Goal: Transaction & Acquisition: Obtain resource

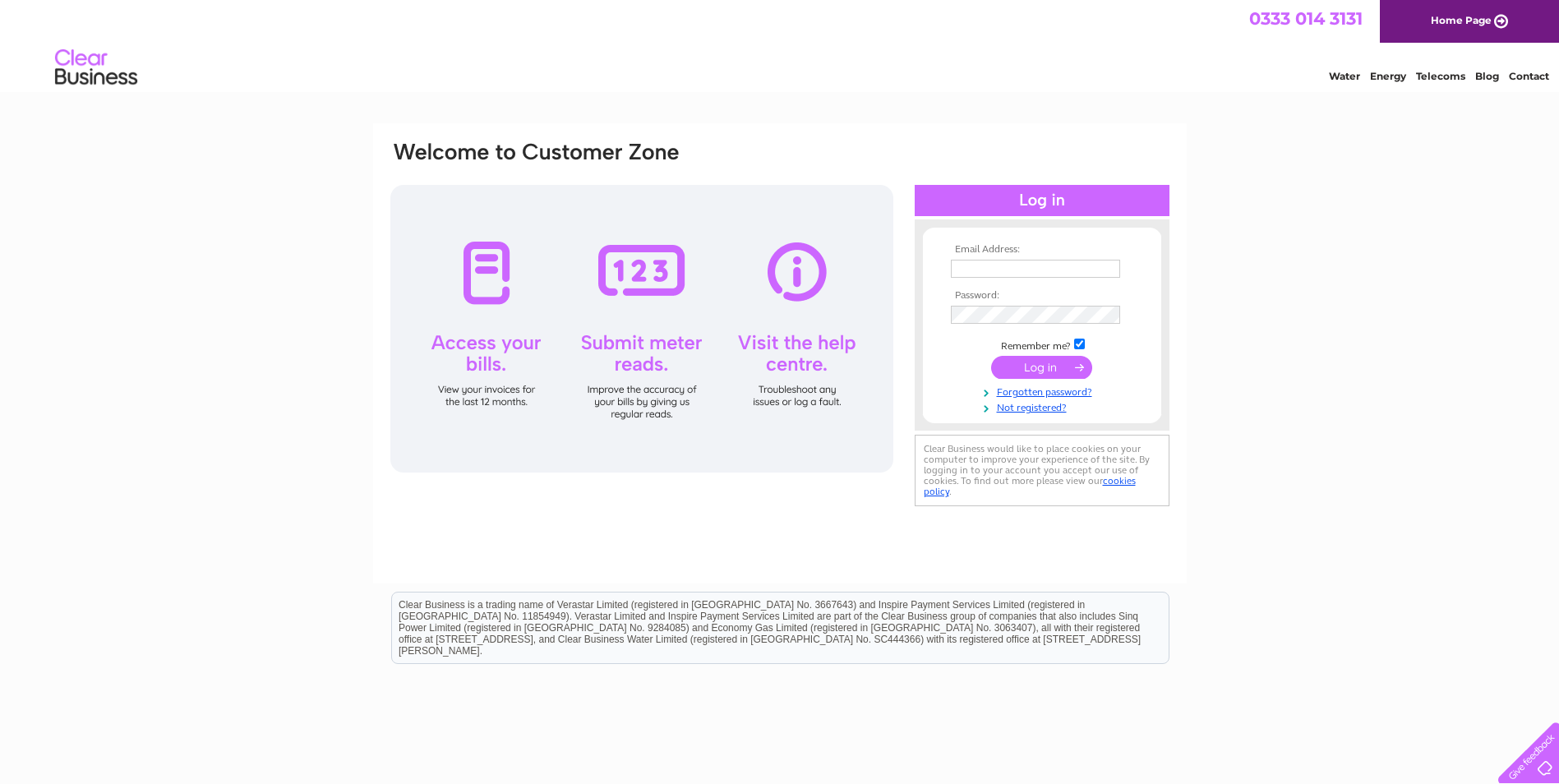
click at [979, 268] on input "text" at bounding box center [1035, 269] width 169 height 19
type input "royalcompany@archershall.co.uk"
click at [992, 357] on input "submit" at bounding box center [1041, 368] width 101 height 23
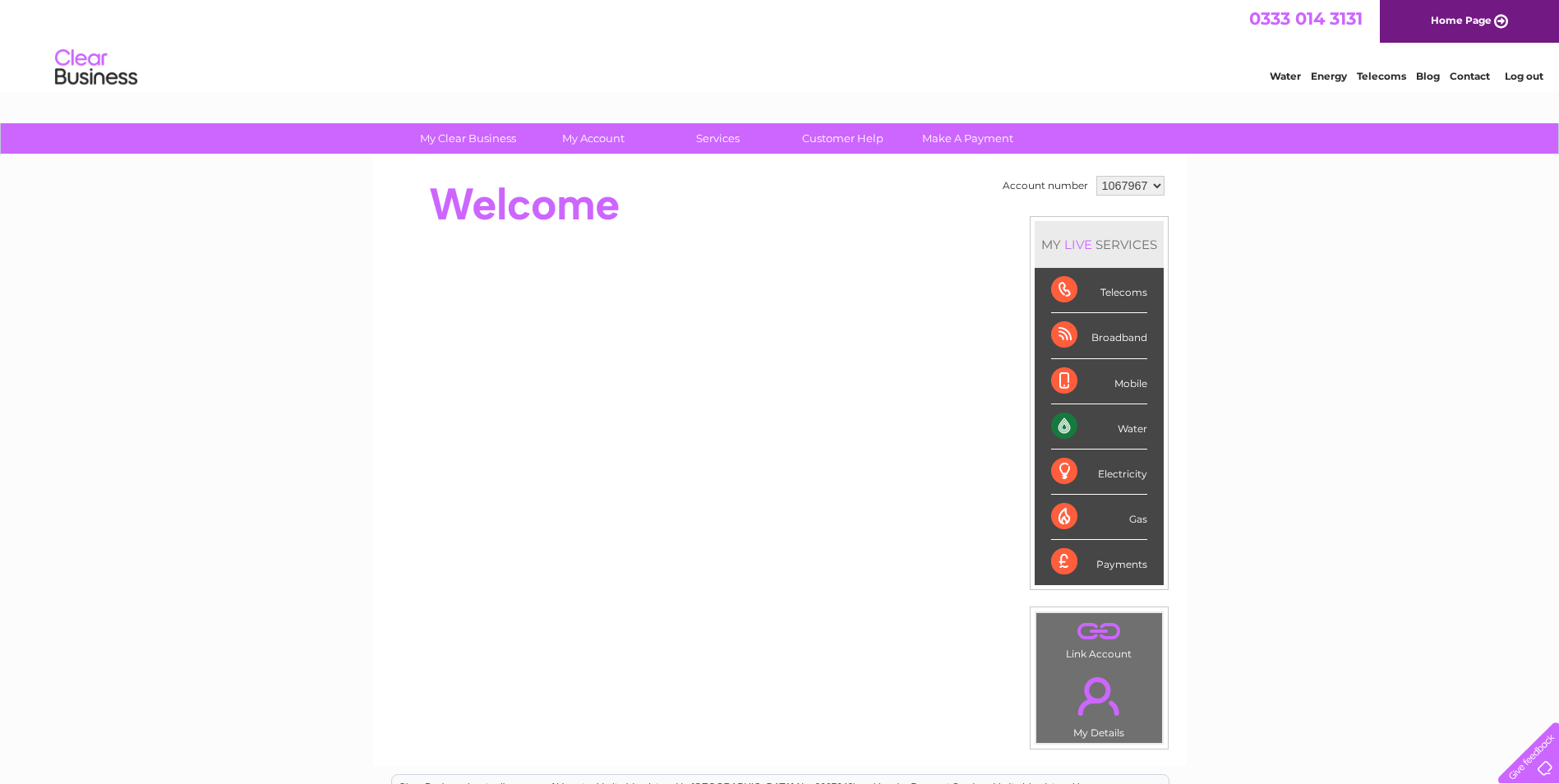
click at [1110, 430] on div "Water" at bounding box center [1099, 427] width 96 height 45
click at [1094, 427] on div "Water" at bounding box center [1099, 427] width 96 height 45
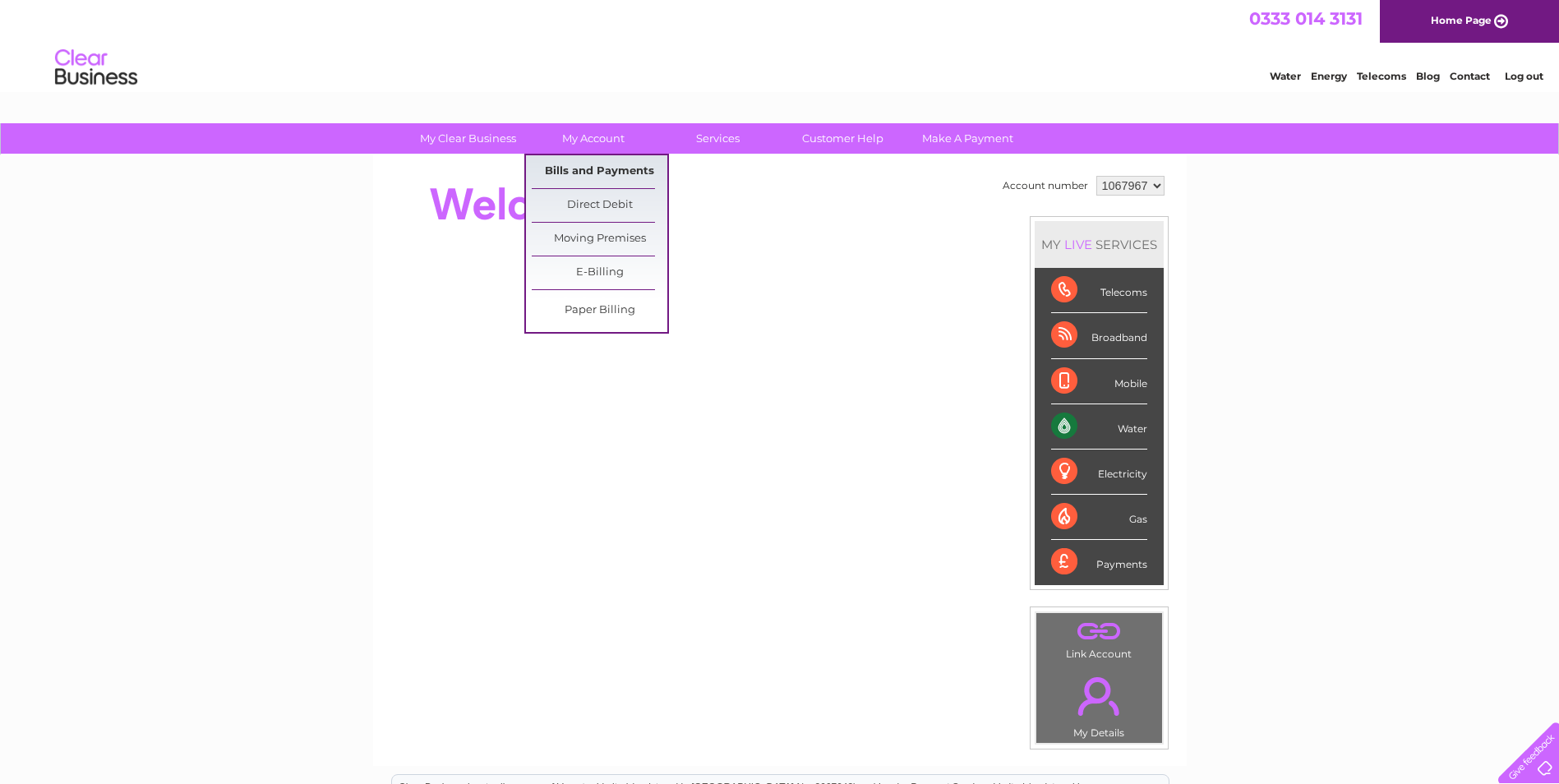
click at [582, 172] on link "Bills and Payments" at bounding box center [599, 172] width 135 height 33
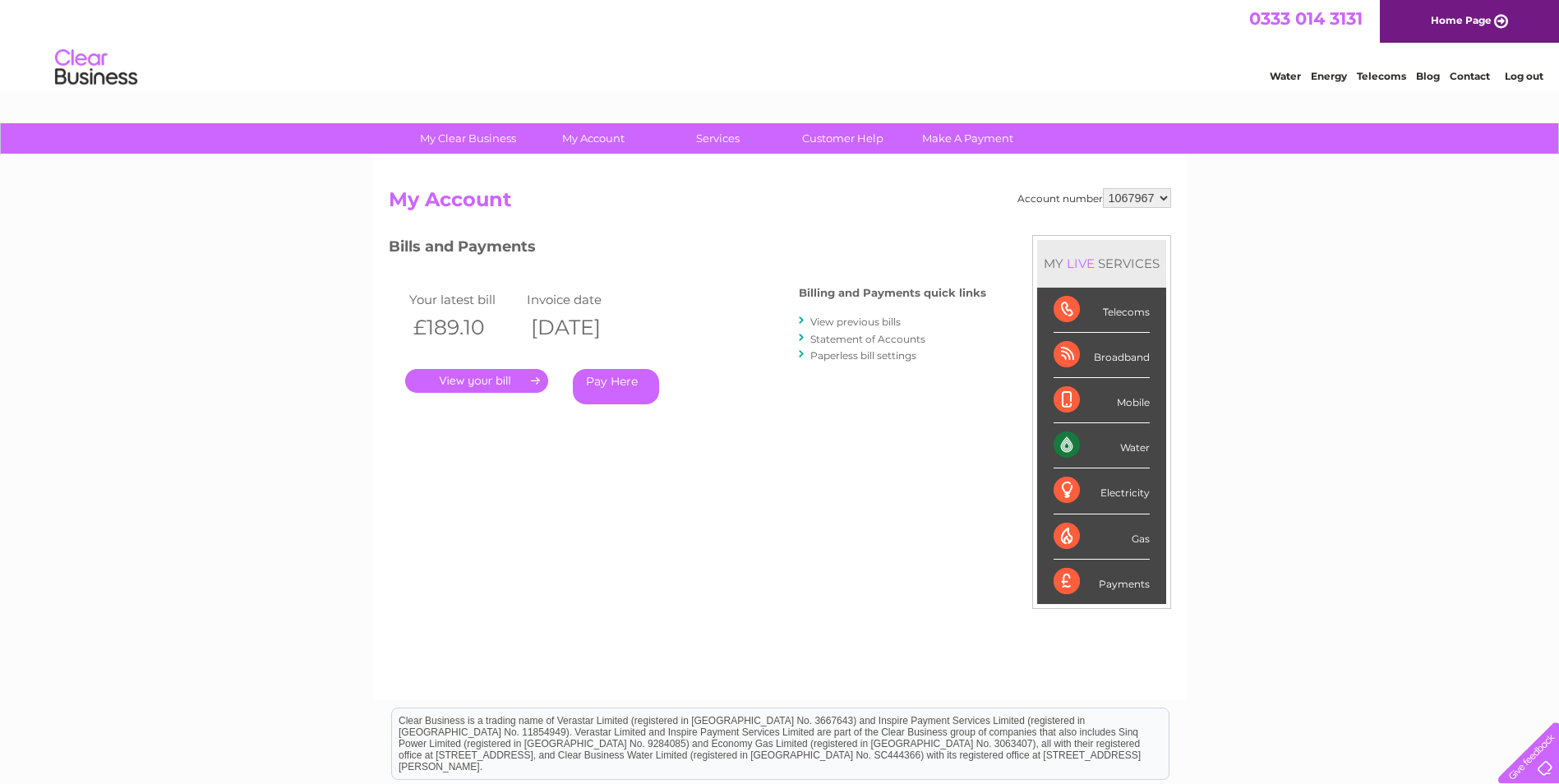
click at [484, 381] on link "." at bounding box center [477, 381] width 143 height 24
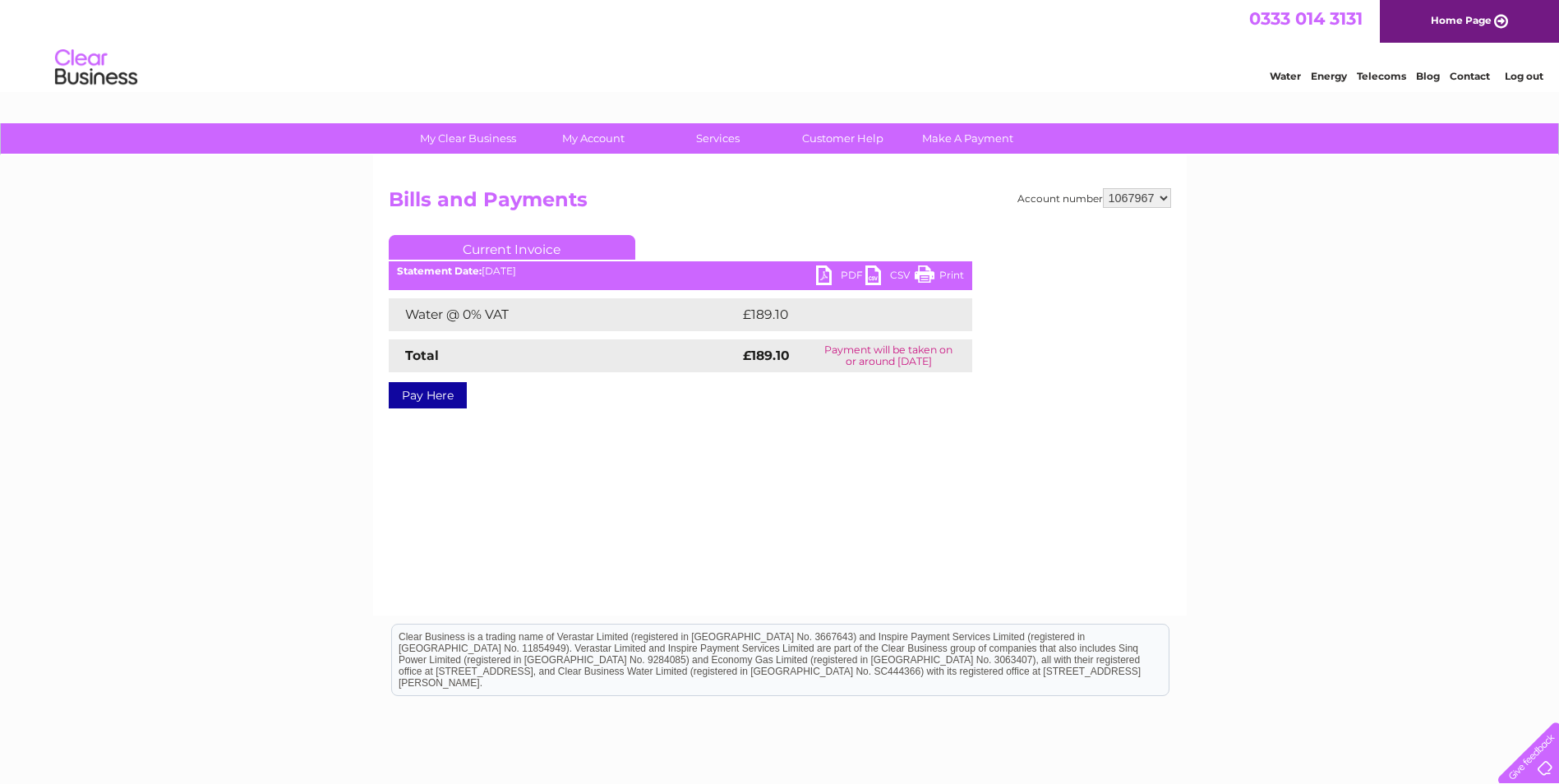
click at [842, 273] on link "PDF" at bounding box center [841, 278] width 49 height 24
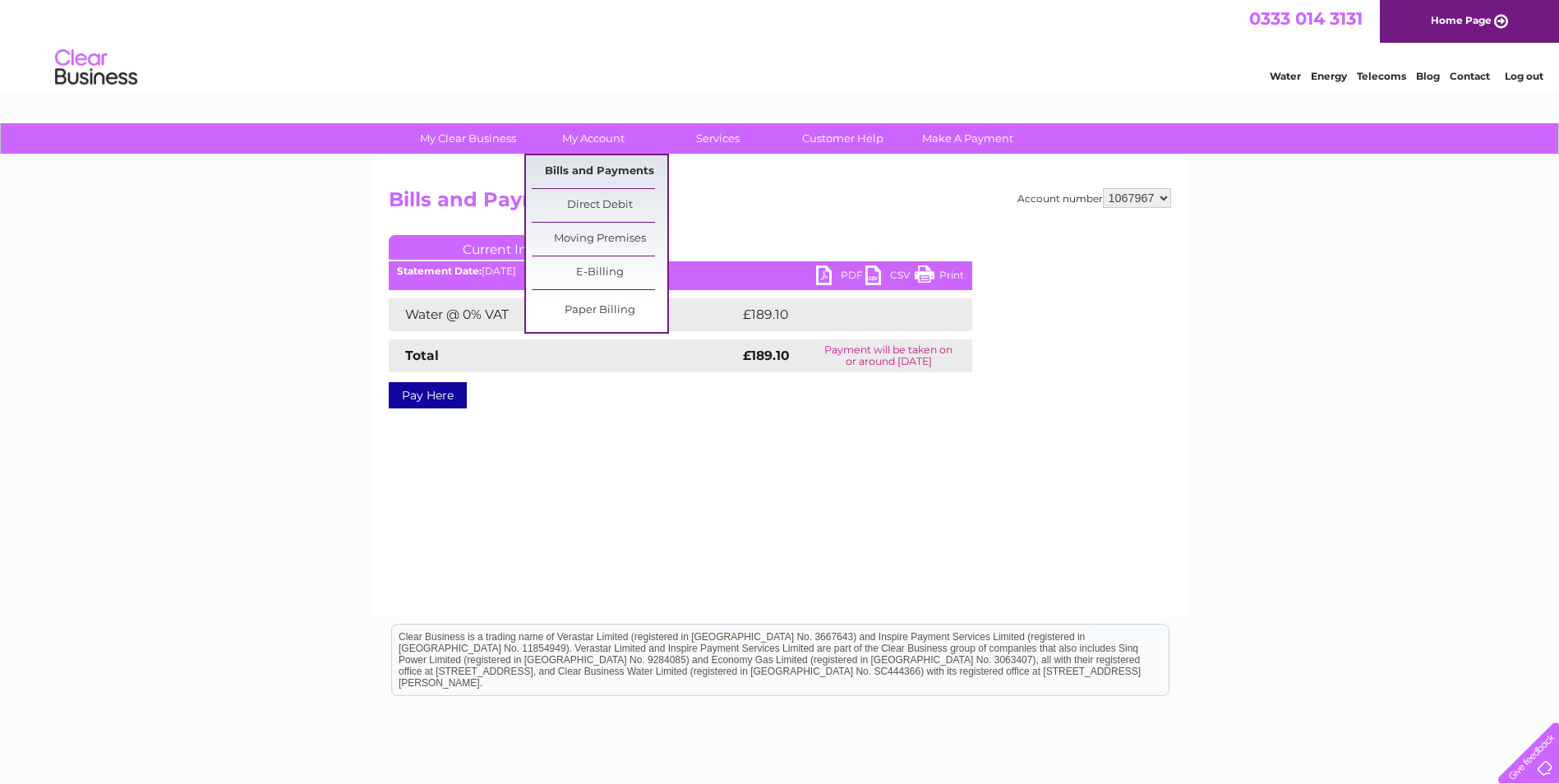
click at [588, 162] on link "Bills and Payments" at bounding box center [599, 172] width 135 height 33
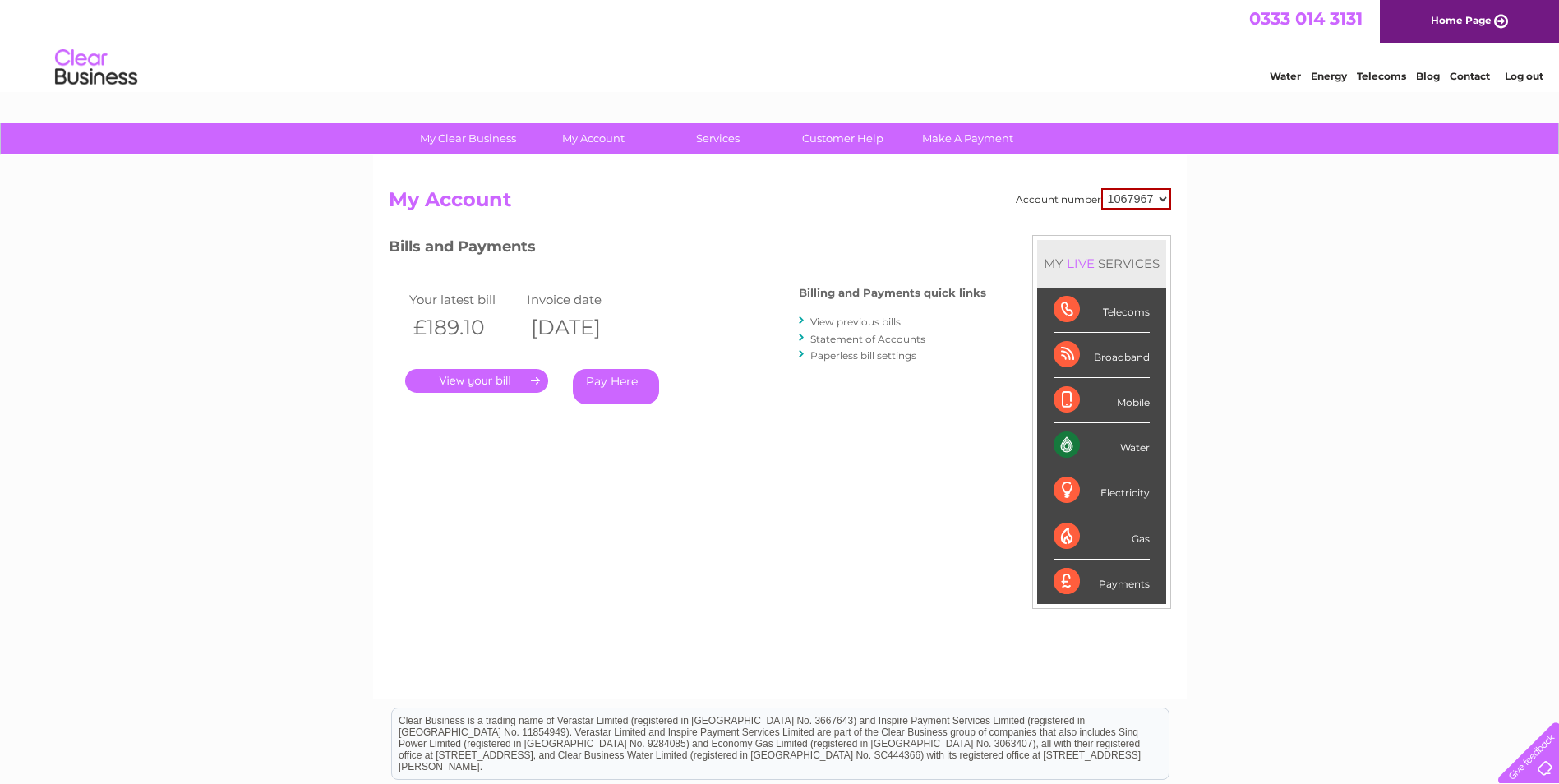
click at [855, 323] on link "View previous bills" at bounding box center [855, 321] width 91 height 12
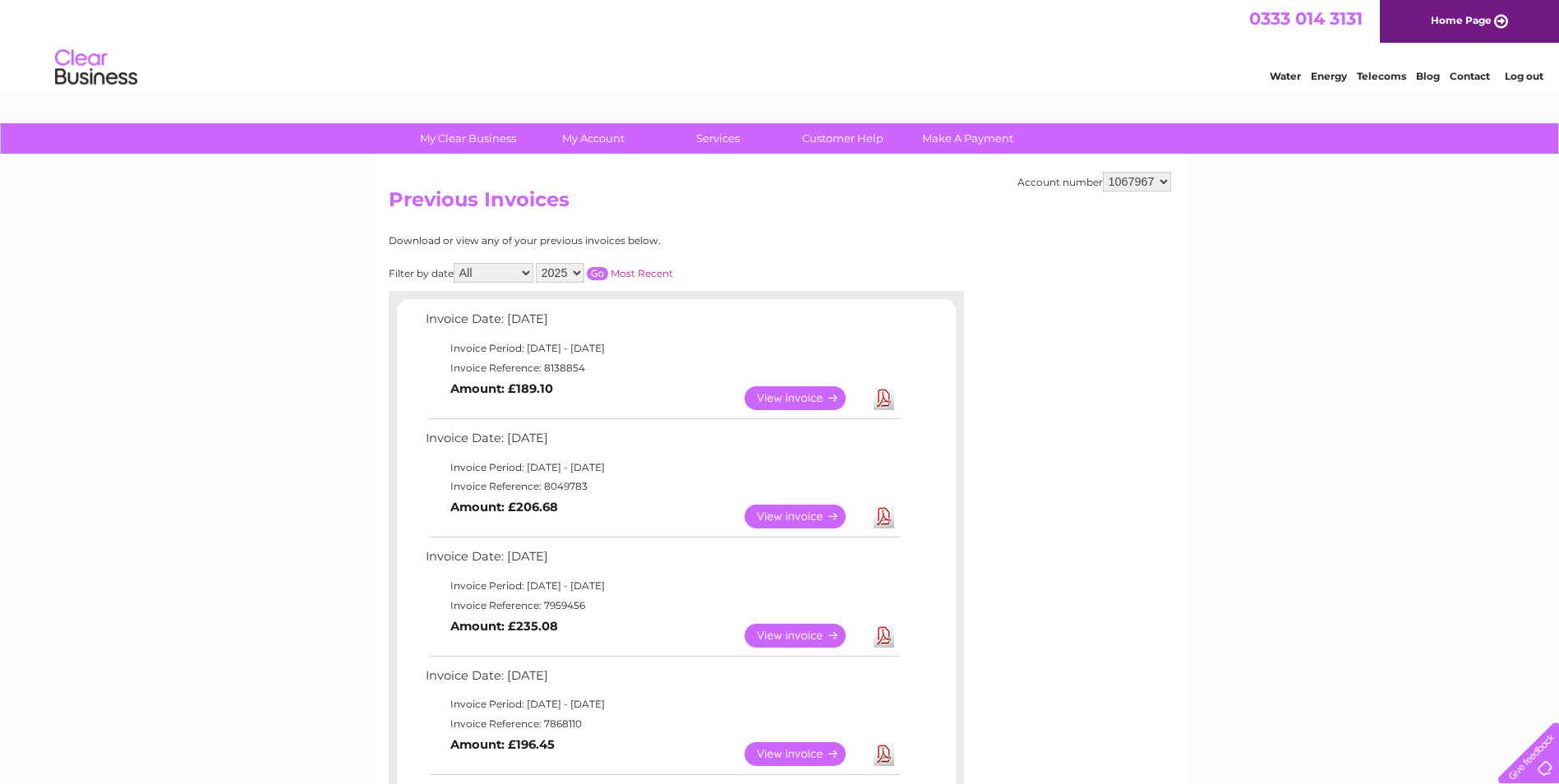
click at [780, 512] on link "View" at bounding box center [804, 516] width 120 height 24
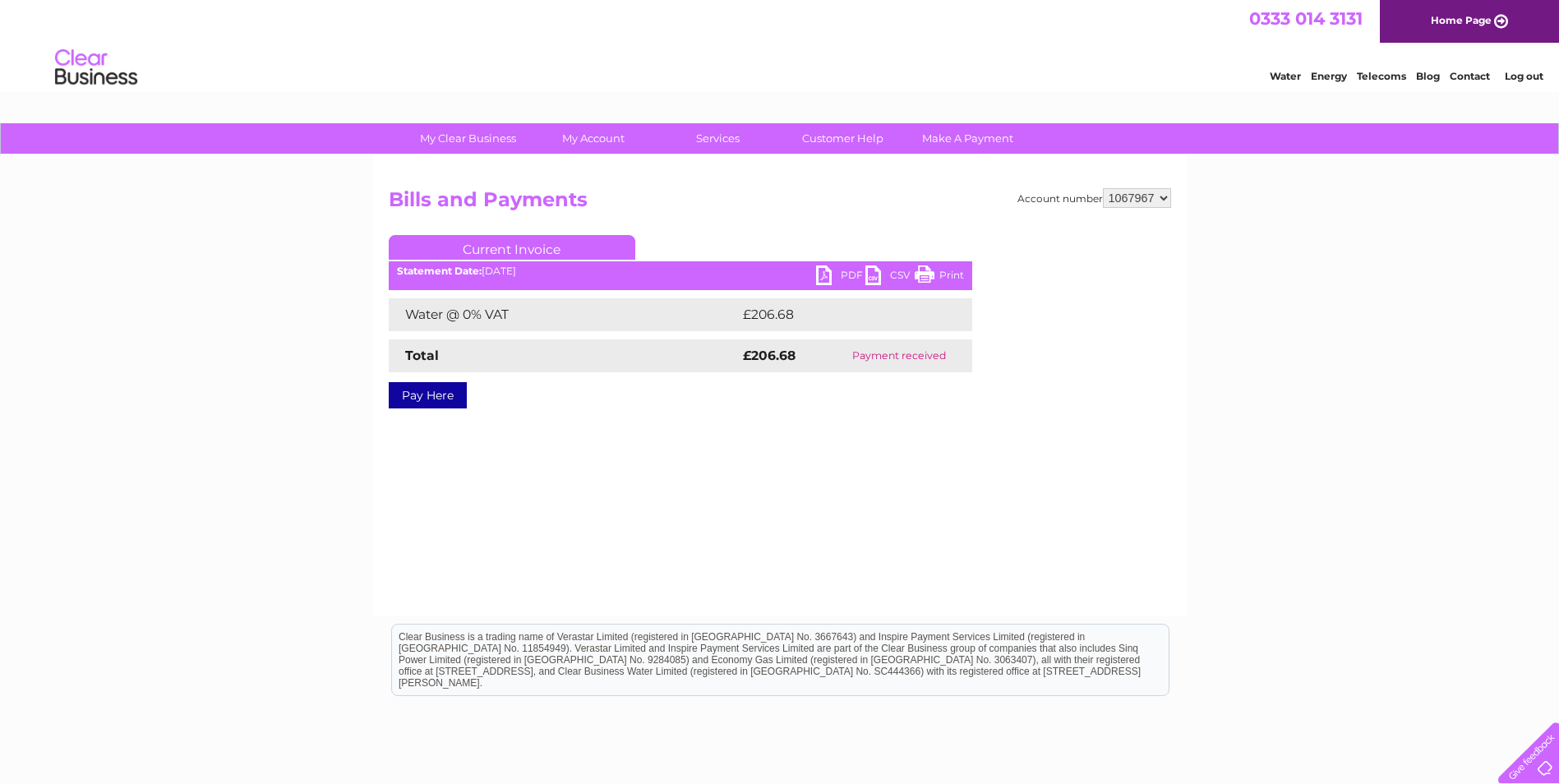
click at [822, 270] on link "PDF" at bounding box center [841, 278] width 49 height 24
click at [1524, 70] on link "Log out" at bounding box center [1524, 75] width 39 height 12
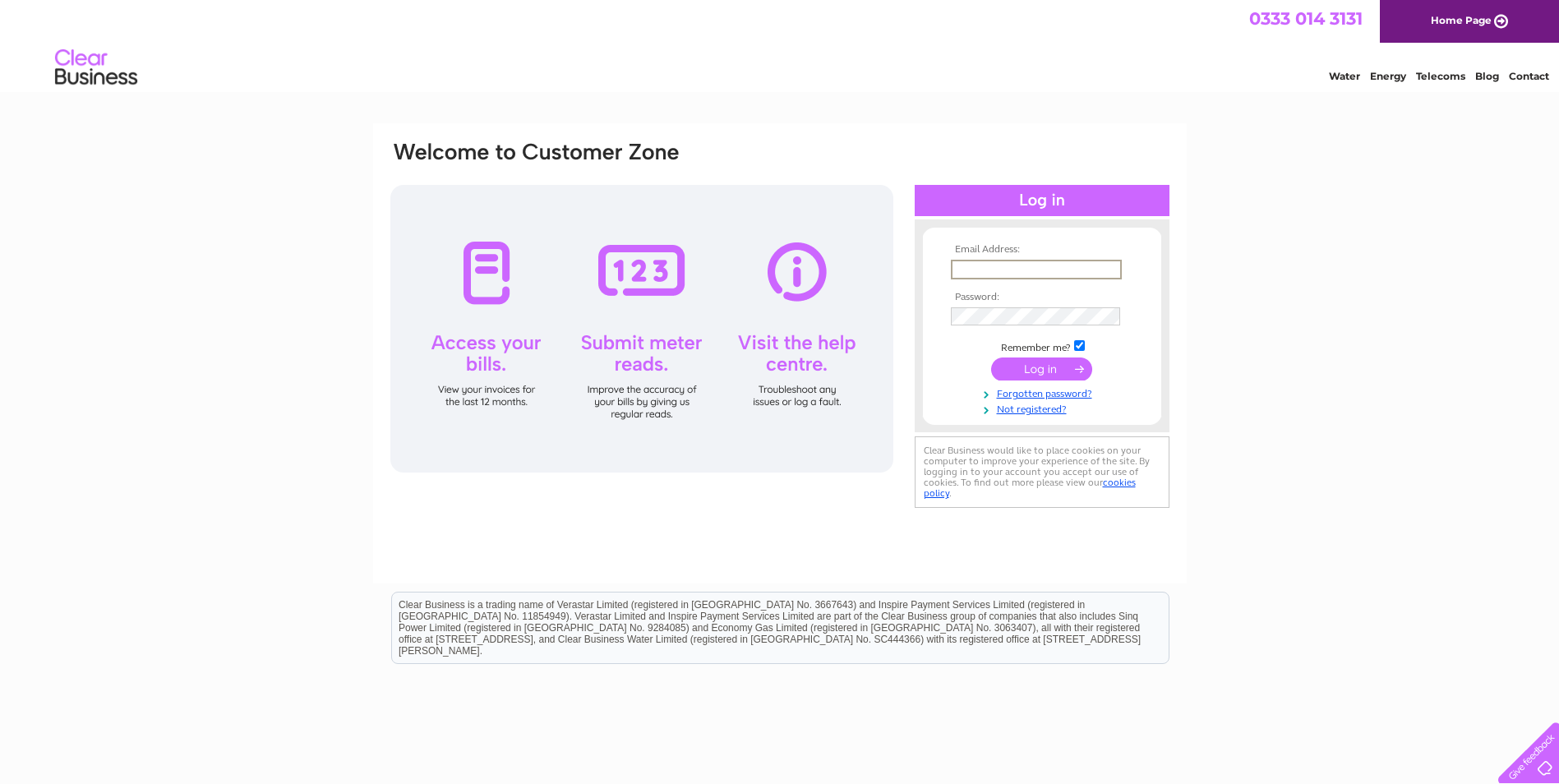
click at [1005, 268] on input "text" at bounding box center [1036, 269] width 171 height 19
type input "royalcompany@archershall.co.uk"
click at [992, 357] on input "submit" at bounding box center [1041, 368] width 101 height 23
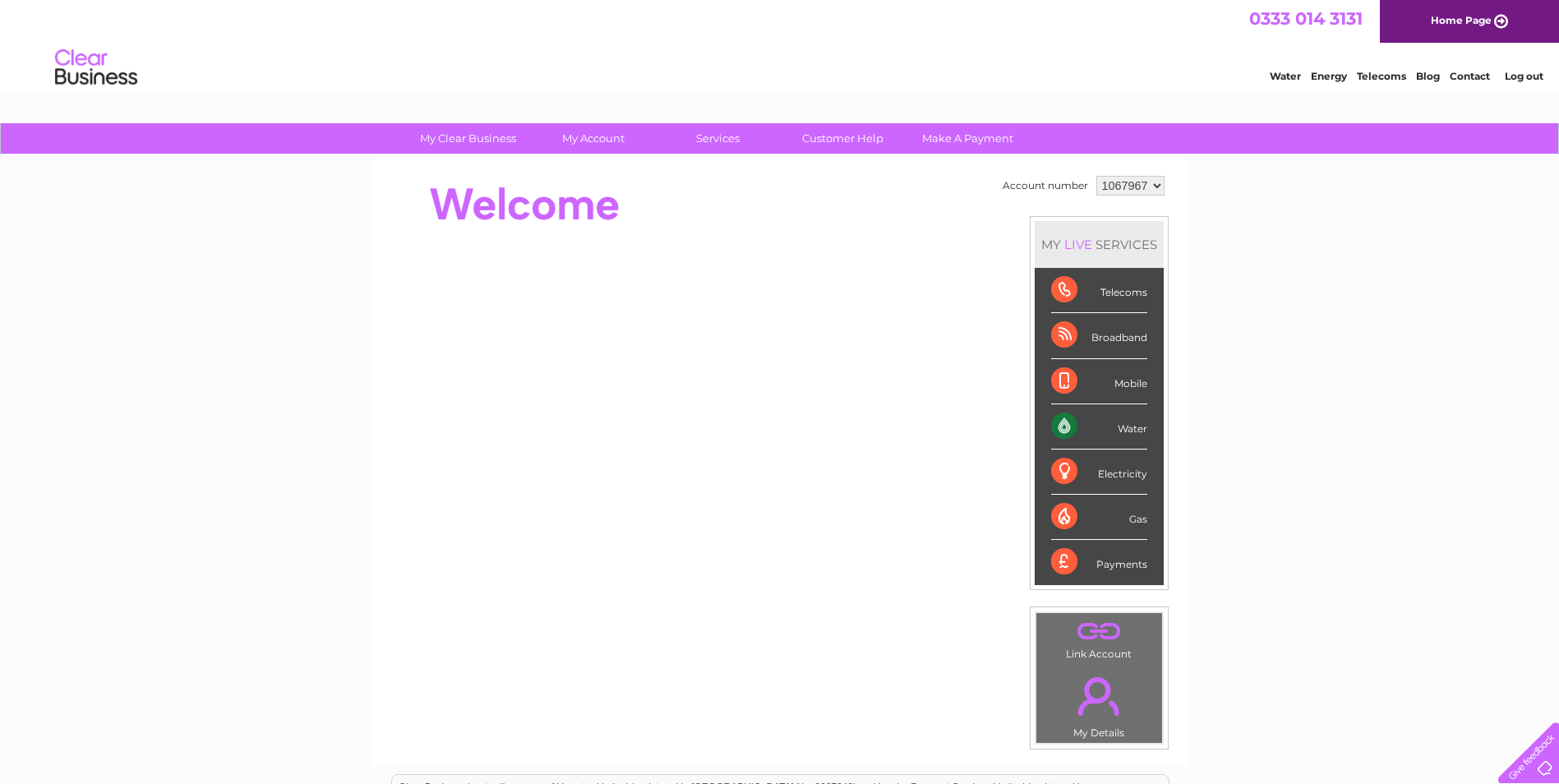
click at [1065, 422] on div "Water" at bounding box center [1099, 427] width 96 height 45
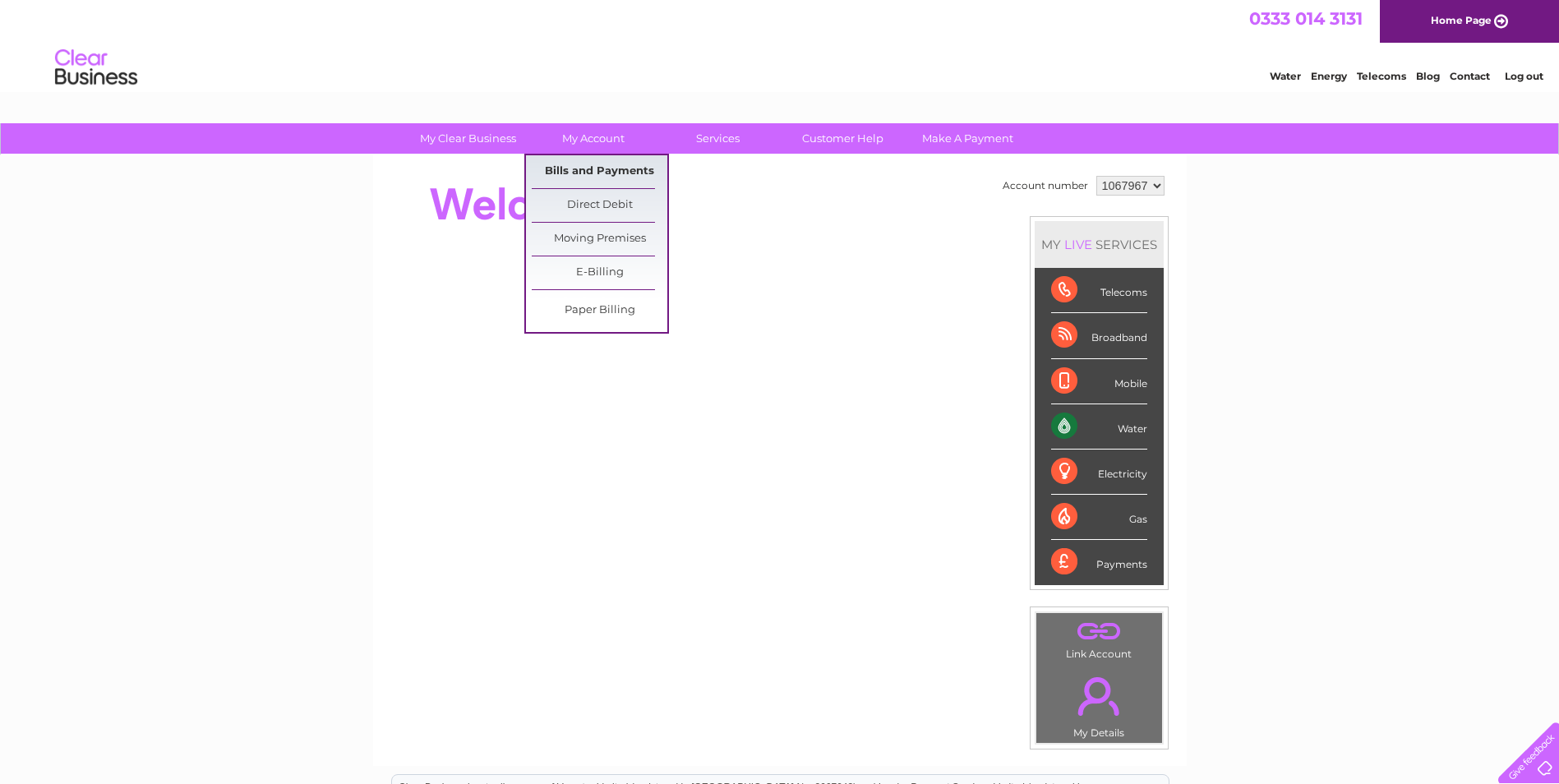
click at [585, 170] on link "Bills and Payments" at bounding box center [599, 172] width 135 height 33
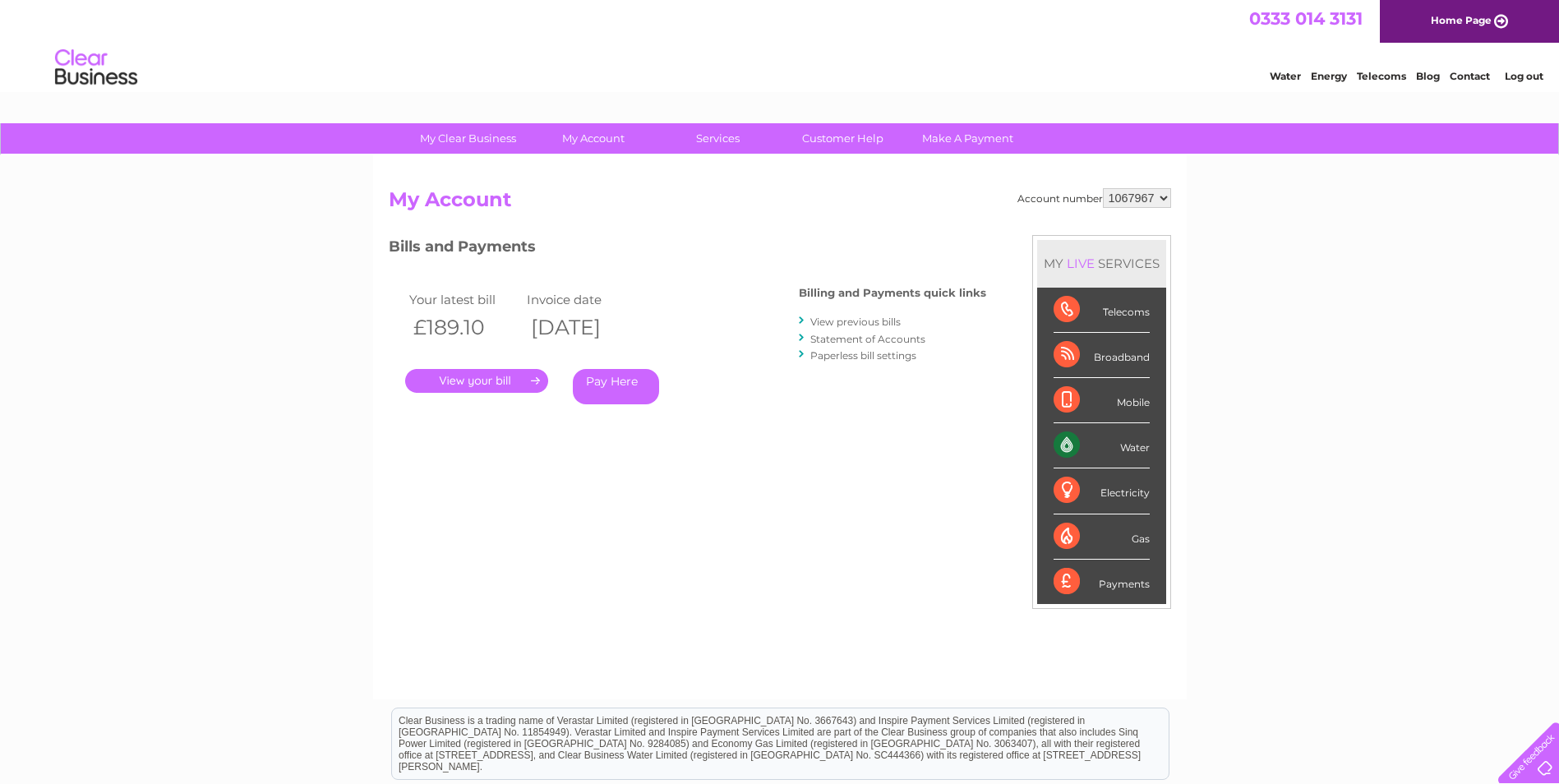
click at [515, 377] on link "." at bounding box center [477, 381] width 143 height 24
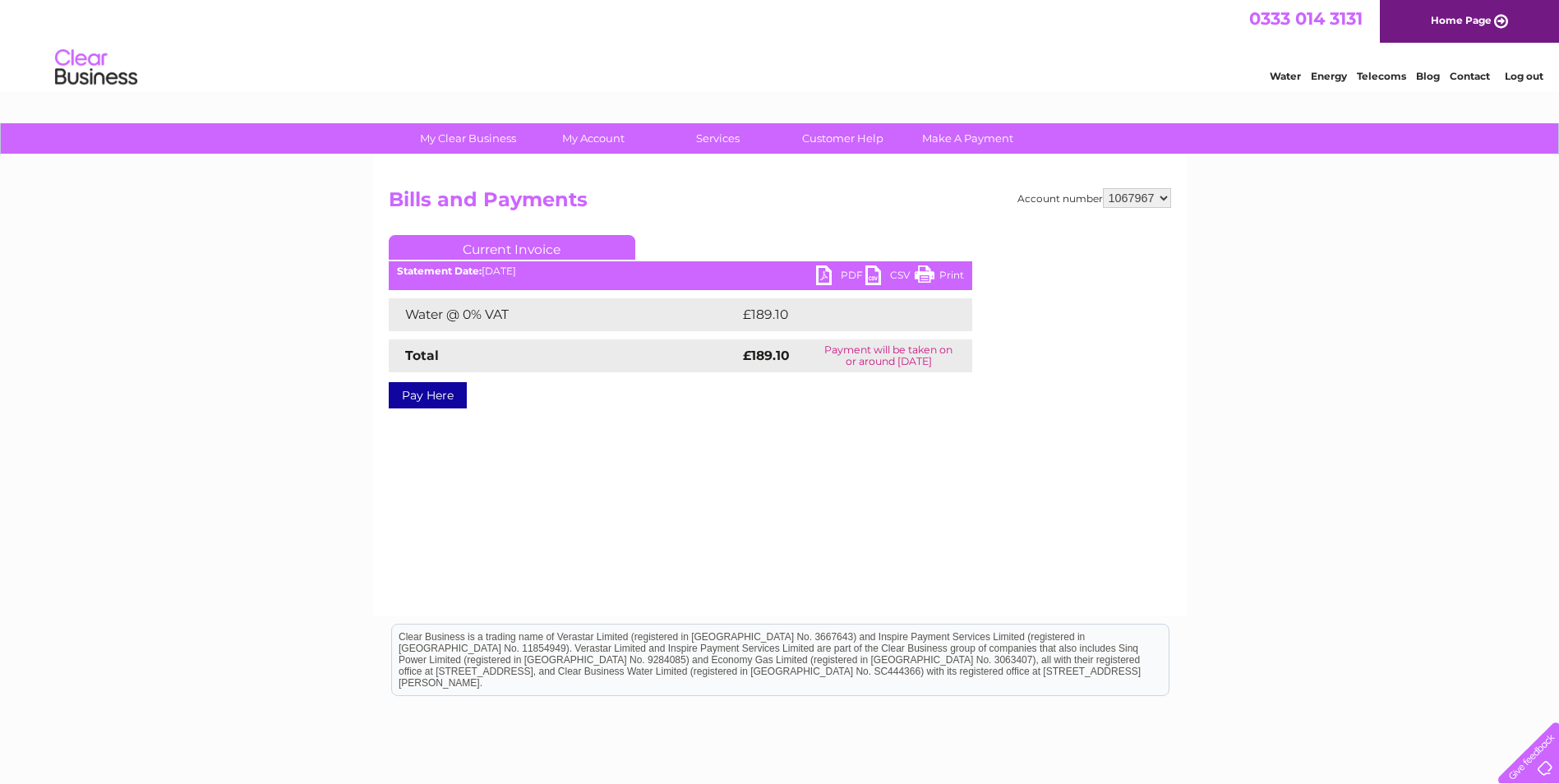
click at [838, 270] on link "PDF" at bounding box center [841, 278] width 49 height 24
click at [1533, 72] on link "Log out" at bounding box center [1524, 75] width 39 height 12
